Goal: Communication & Community: Answer question/provide support

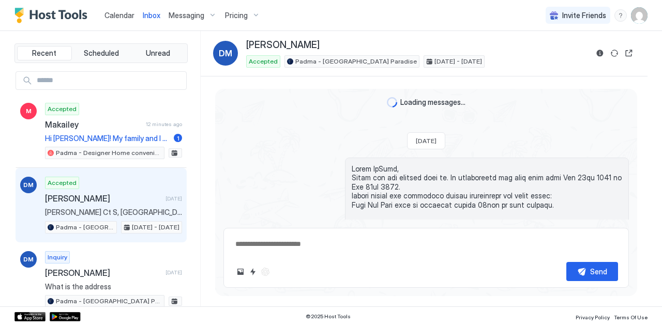
type textarea "*"
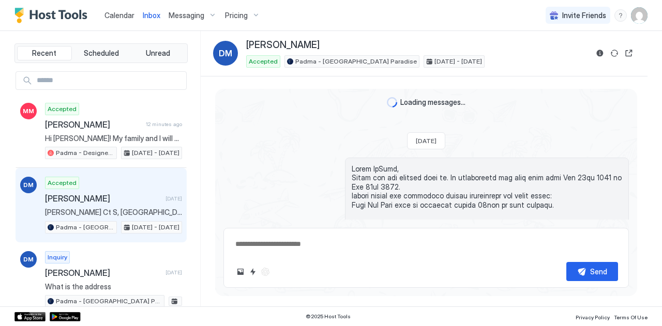
scroll to position [807, 0]
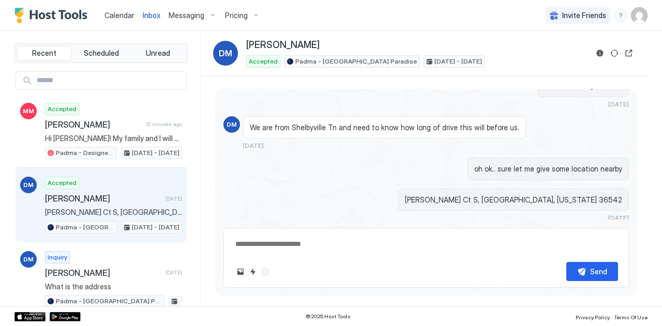
click at [122, 14] on span "Calendar" at bounding box center [119, 15] width 30 height 9
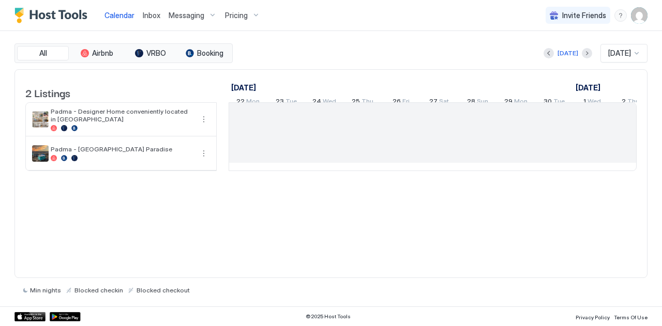
scroll to position [0, 574]
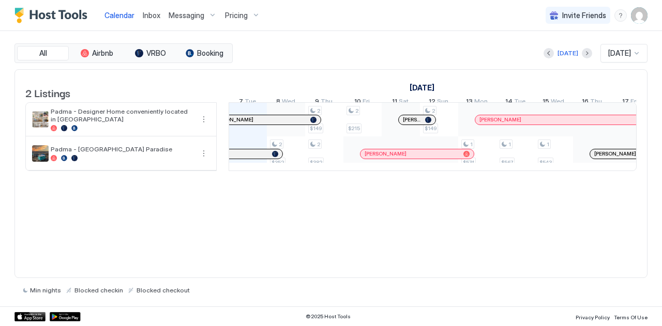
click at [150, 14] on span "Inbox" at bounding box center [152, 15] width 18 height 9
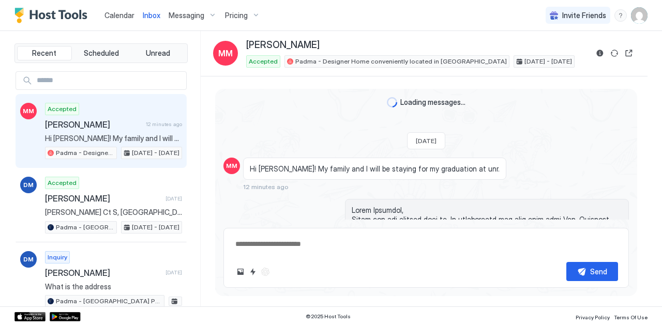
scroll to position [574, 0]
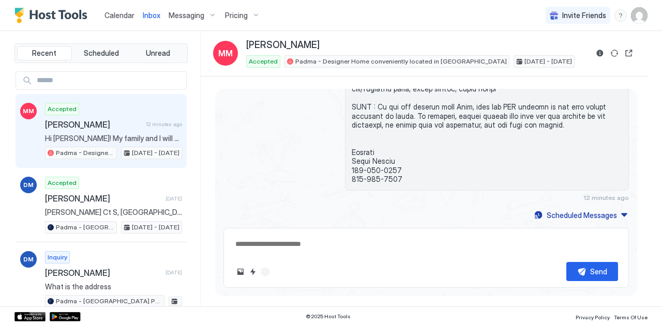
click at [73, 125] on span "[PERSON_NAME]" at bounding box center [93, 124] width 97 height 10
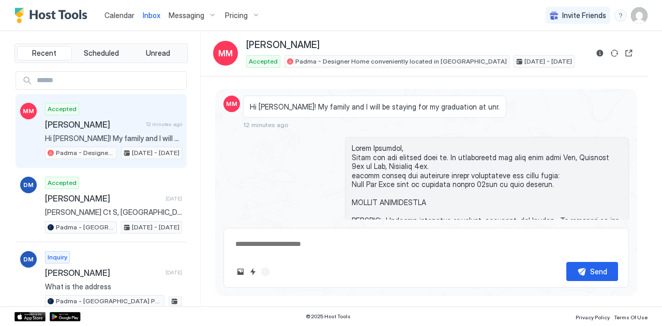
scroll to position [27, 0]
click at [324, 103] on span "Hi [PERSON_NAME]! My family and I will be staying for my graduation at unr." at bounding box center [375, 106] width 250 height 9
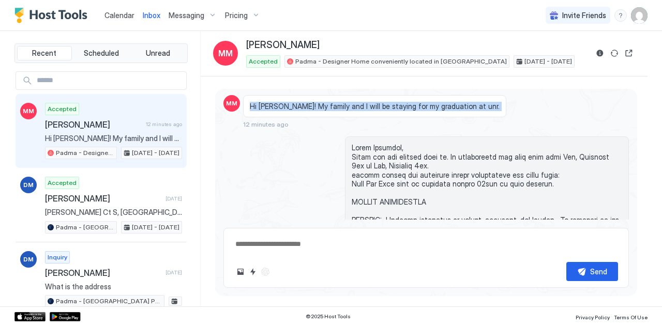
click at [324, 103] on span "Hi [PERSON_NAME]! My family and I will be staying for my graduation at unr." at bounding box center [375, 106] width 250 height 9
copy span "Hi [PERSON_NAME]! My family and I will be staying for my graduation at unr."
click at [292, 252] on textarea at bounding box center [426, 244] width 384 height 19
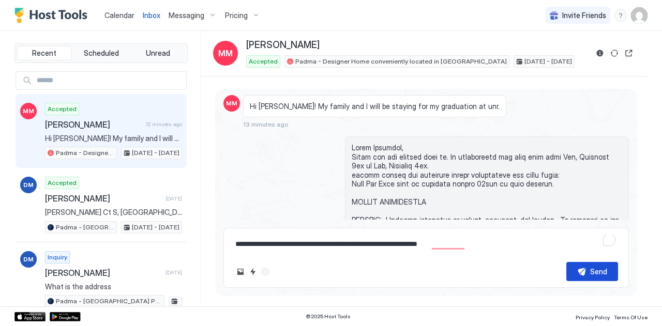
type textarea "**********"
click at [585, 277] on button "Send" at bounding box center [592, 271] width 52 height 19
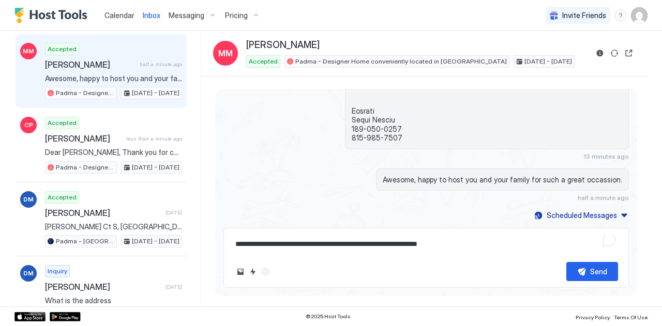
scroll to position [0, 0]
